Goal: Use online tool/utility: Use online tool/utility

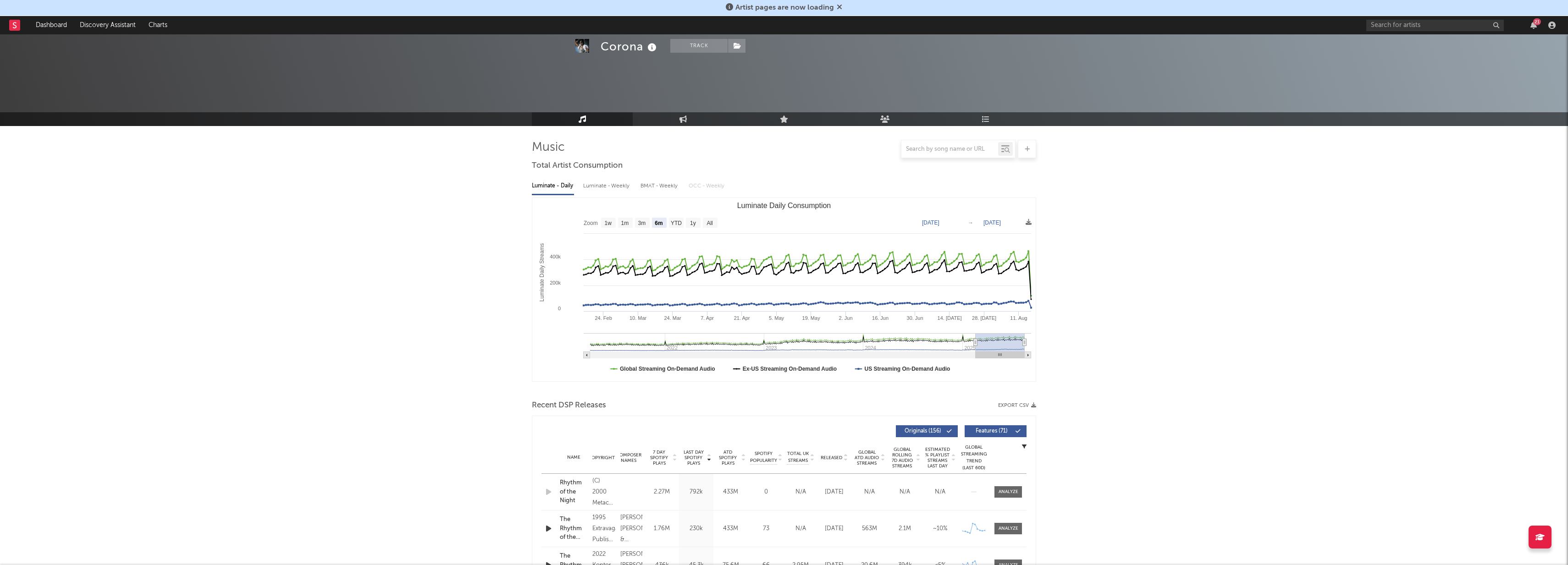
select select "6m"
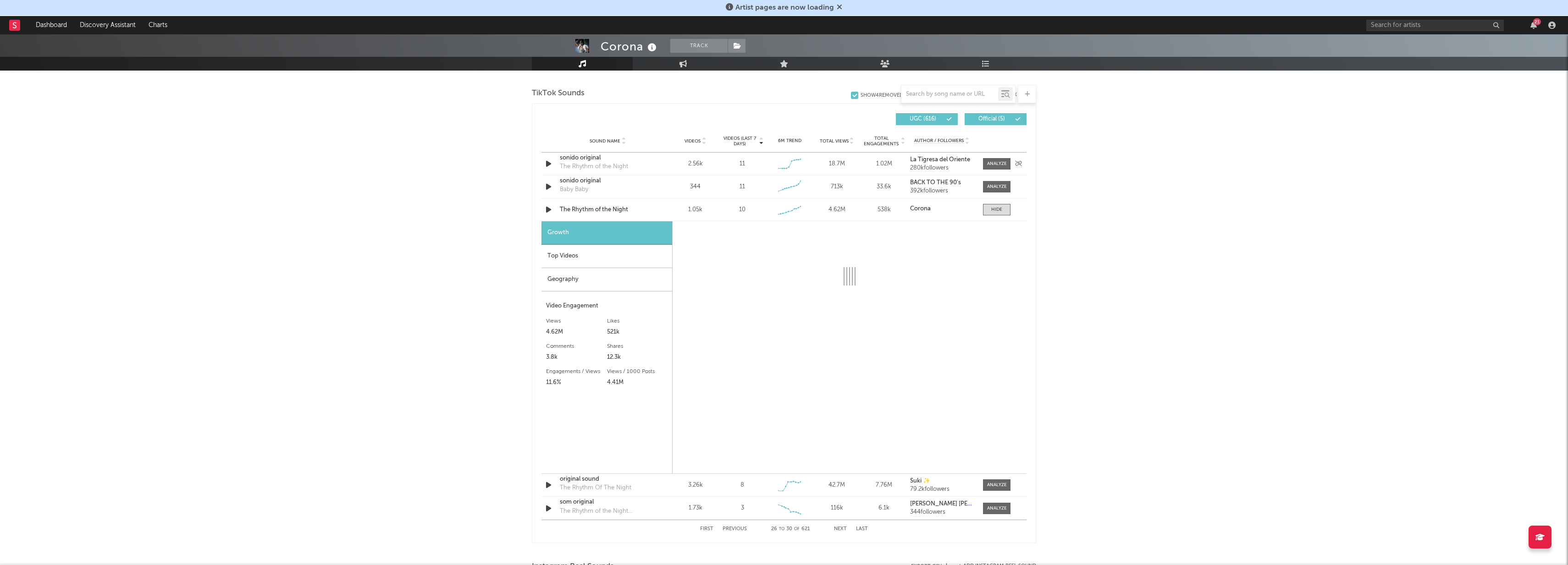
scroll to position [611, 0]
click at [942, 93] on input "text" at bounding box center [950, 94] width 97 height 7
paste input "[URL][DOMAIN_NAME]"
type input "[URL][DOMAIN_NAME]"
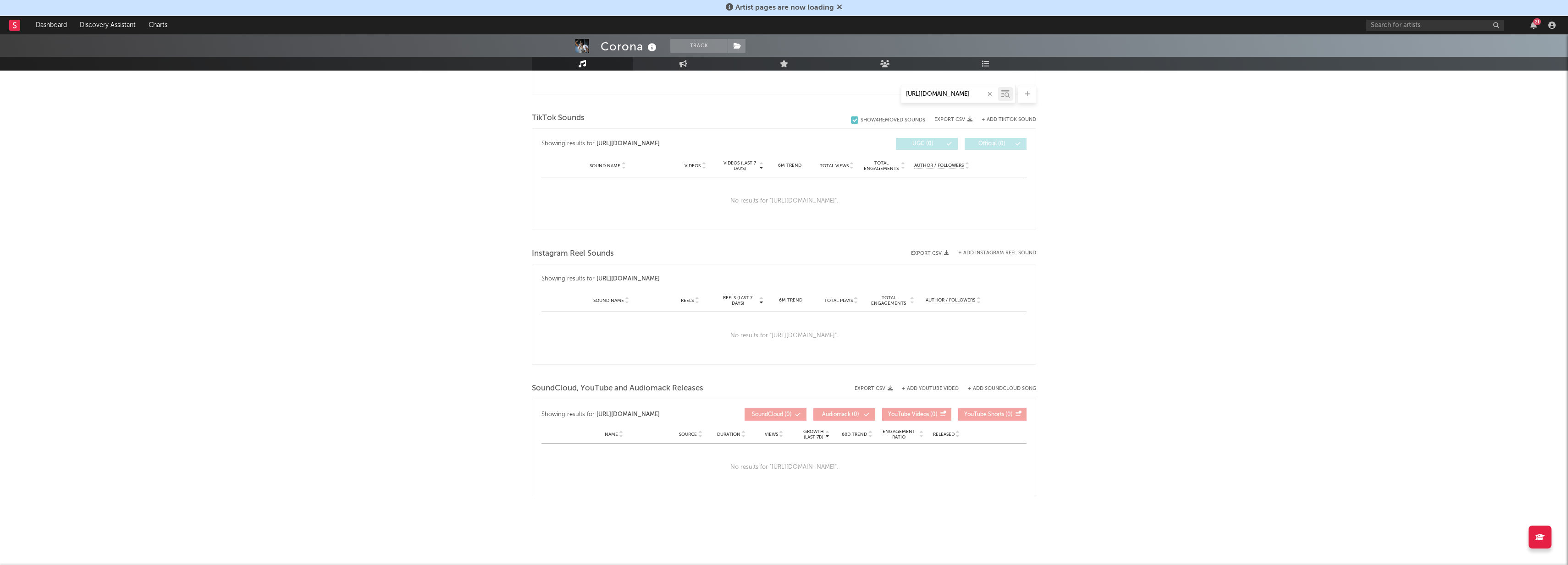
scroll to position [432, 0]
click at [1007, 98] on icon at bounding box center [1007, 95] width 6 height 6
click at [1006, 98] on icon at bounding box center [1007, 95] width 6 height 6
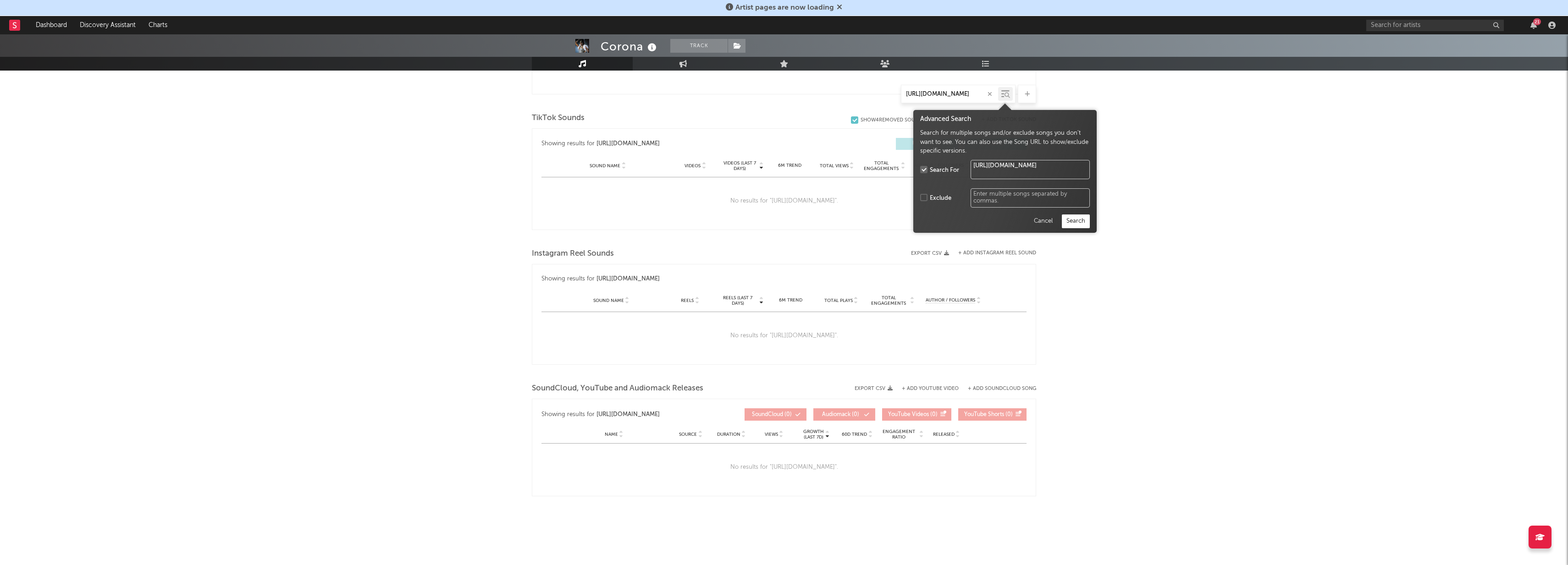
click at [1006, 98] on icon at bounding box center [1007, 95] width 6 height 6
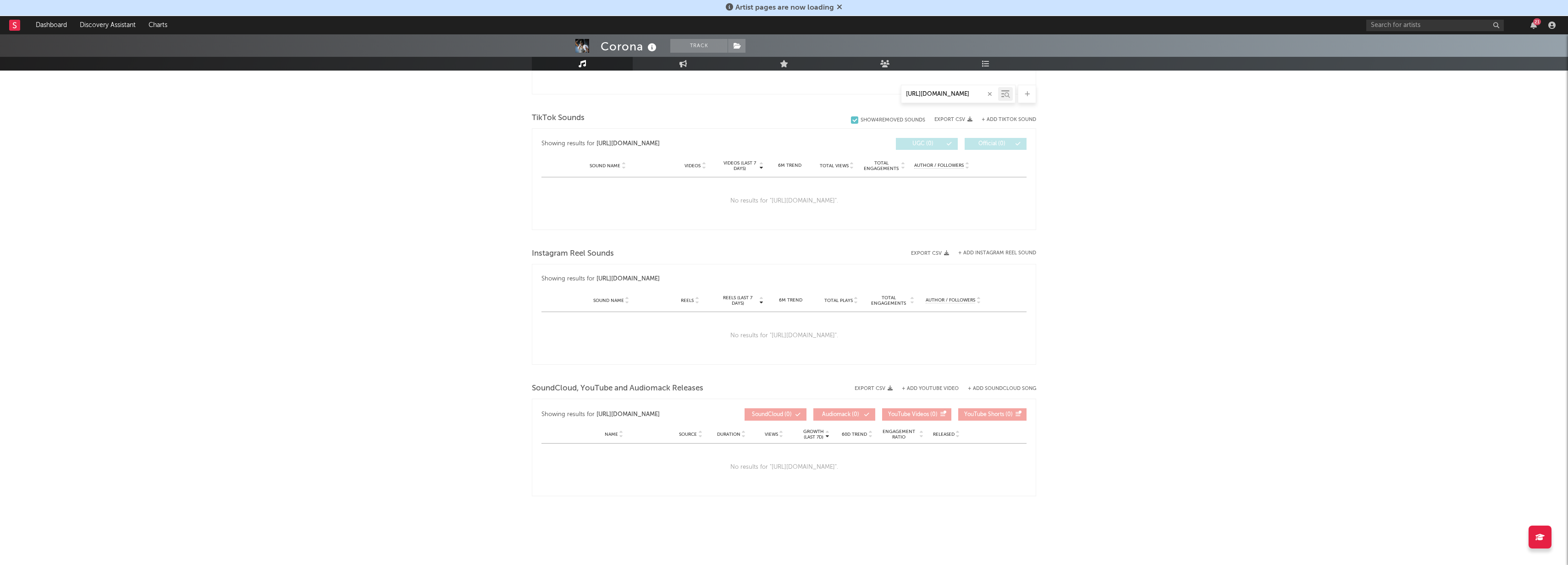
click at [1006, 98] on icon at bounding box center [1007, 95] width 6 height 6
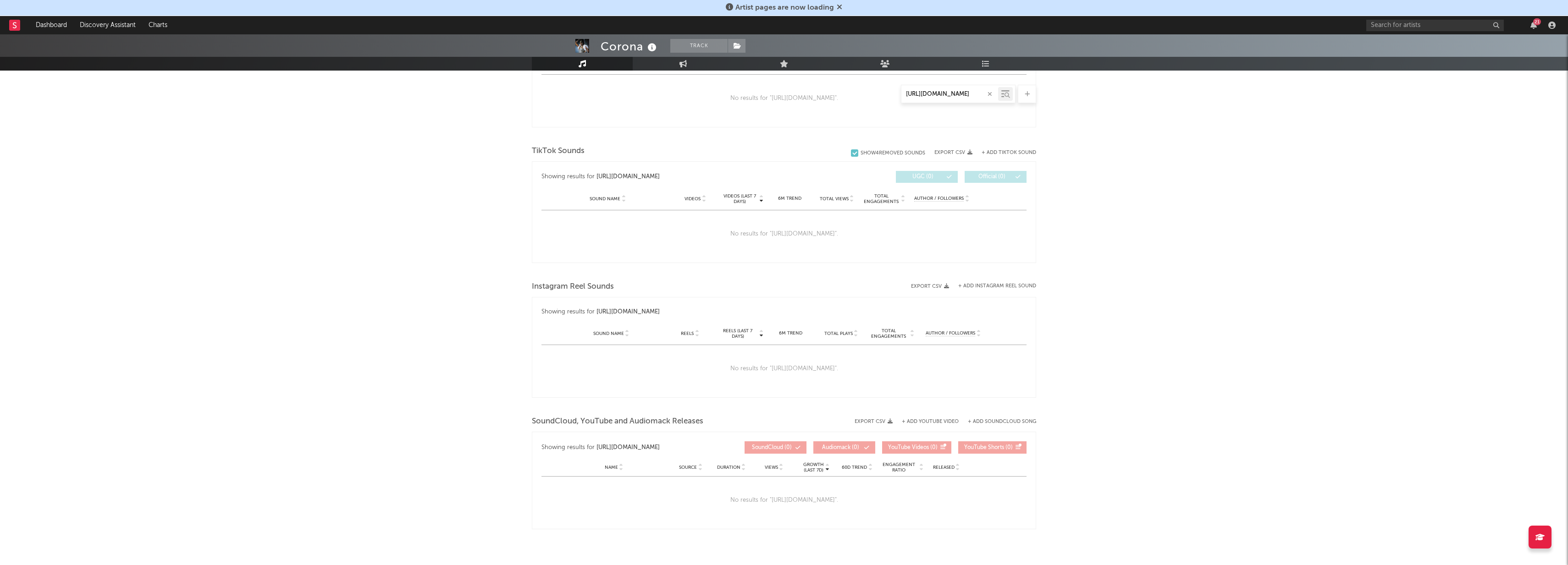
scroll to position [398, 0]
click at [993, 92] on button "button" at bounding box center [990, 94] width 7 height 9
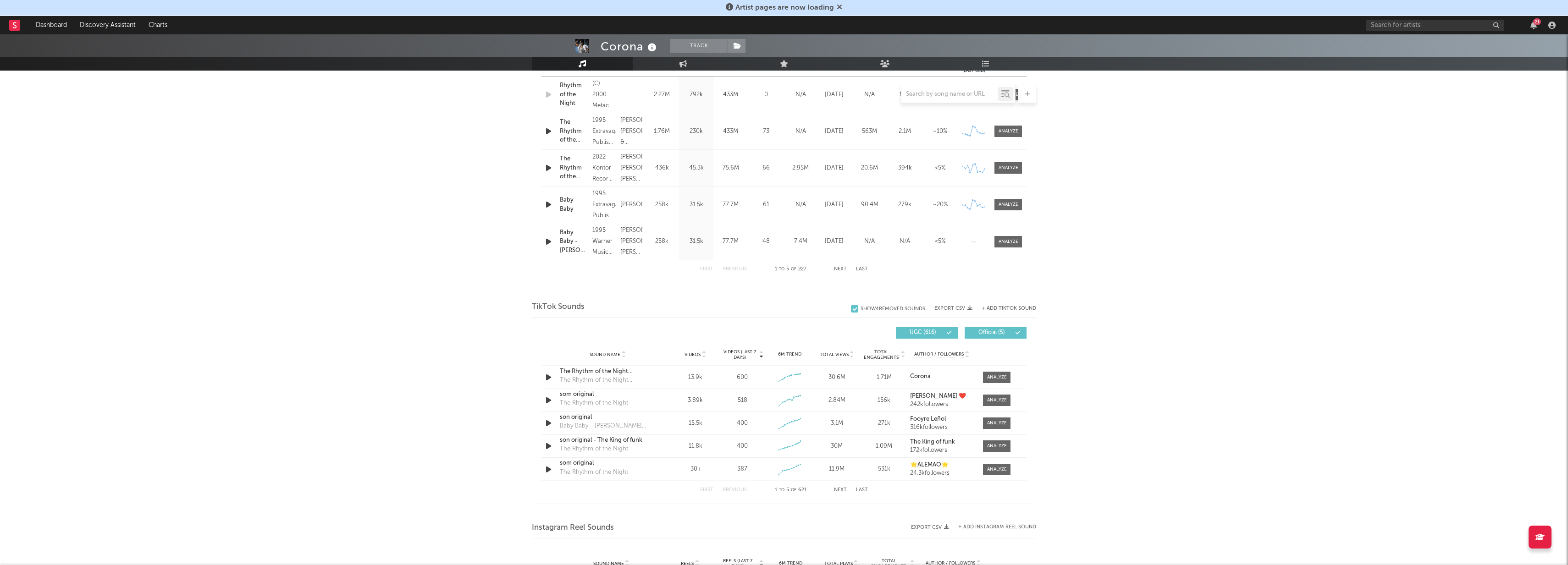
click at [1124, 132] on div "Corona Track [GEOGRAPHIC_DATA] | Dance Edit Track Benchmark Summary 263,345 123…" at bounding box center [784, 329] width 1568 height 1385
click at [951, 95] on input "text" at bounding box center [950, 94] width 97 height 7
paste input "[URL][DOMAIN_NAME]"
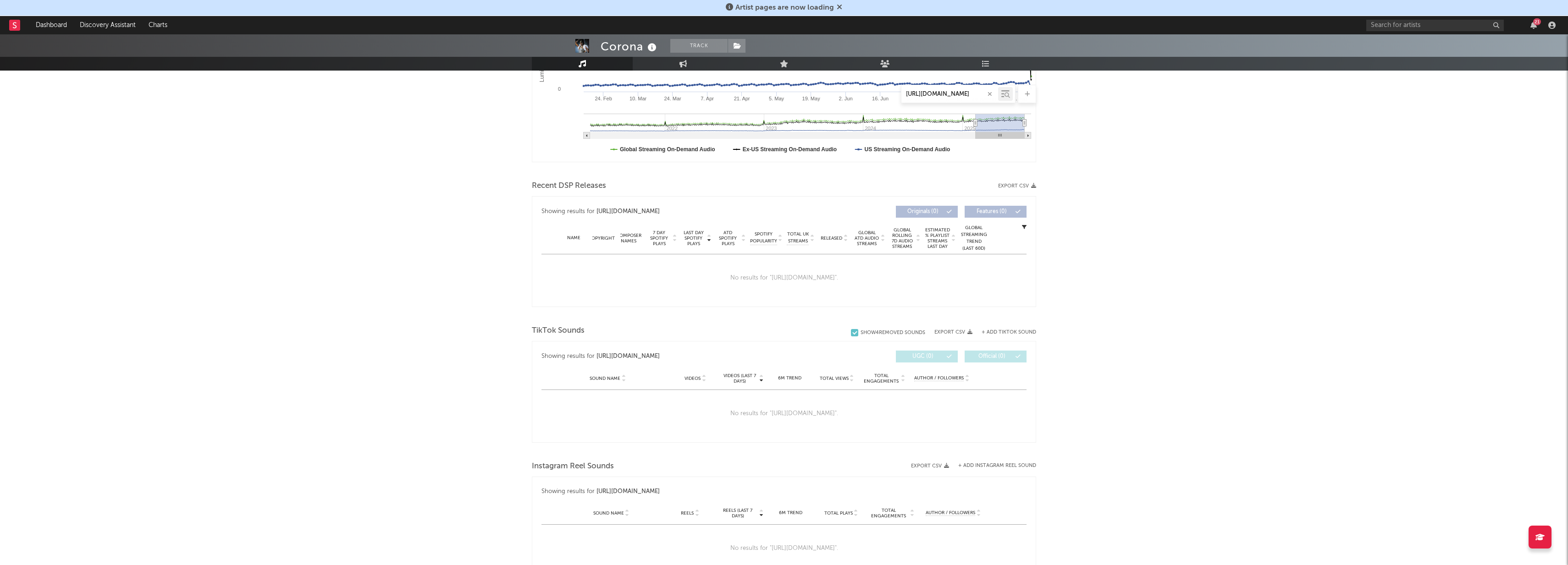
scroll to position [218, 0]
type input "[URL][DOMAIN_NAME]"
